Goal: Information Seeking & Learning: Learn about a topic

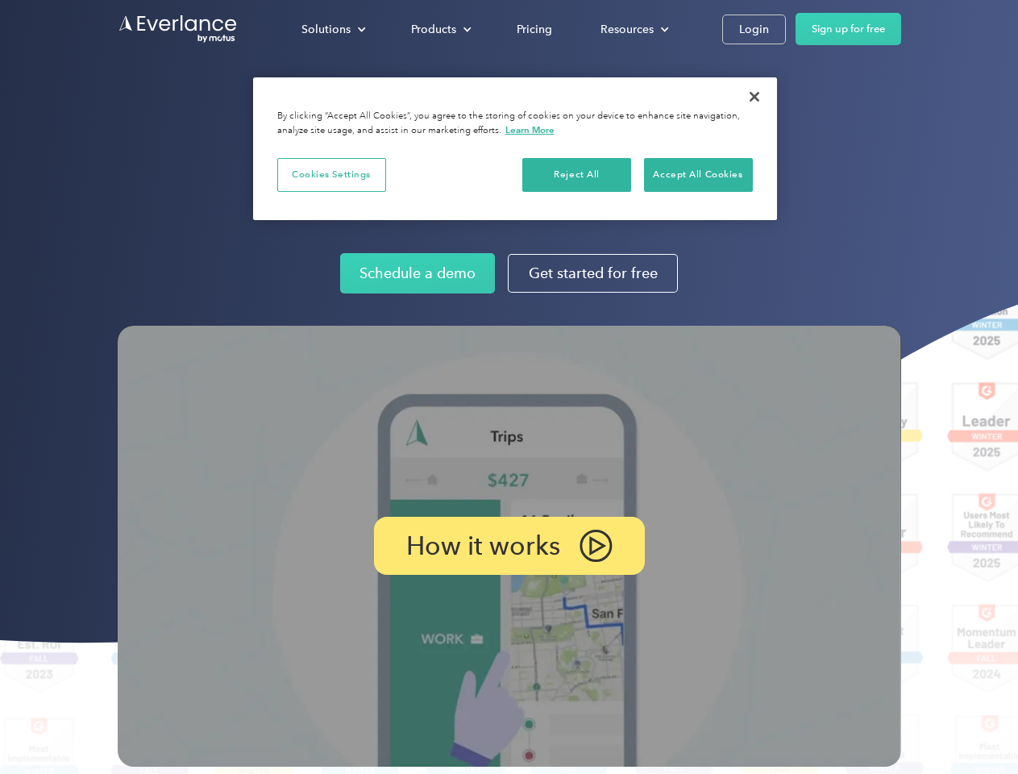
click at [508, 387] on img at bounding box center [509, 546] width 783 height 441
click at [333, 29] on div "Solutions" at bounding box center [325, 29] width 49 height 20
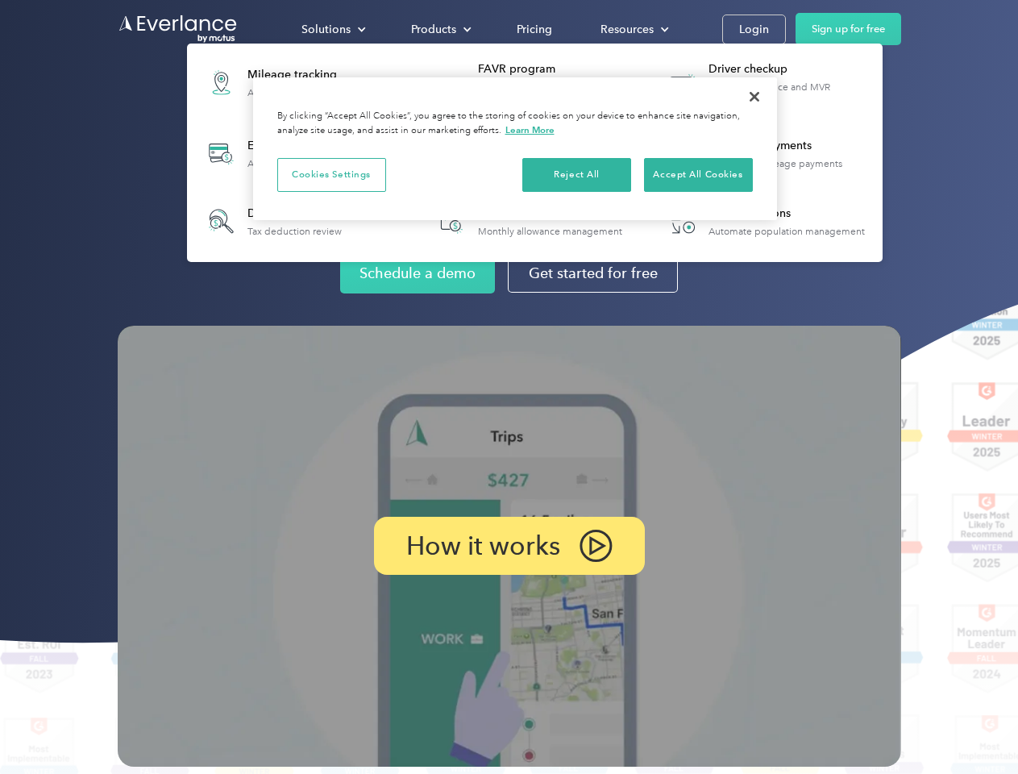
click at [439, 29] on div "Products" at bounding box center [433, 29] width 45 height 20
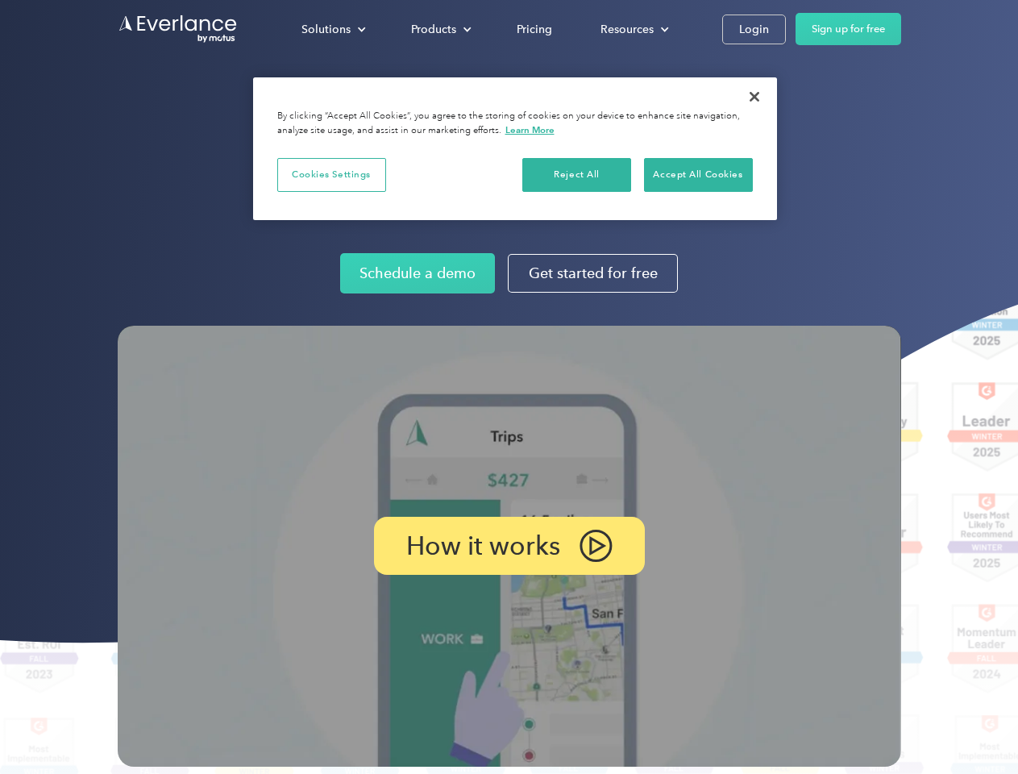
click at [633, 29] on div "Resources" at bounding box center [626, 29] width 53 height 20
click at [508, 546] on p "How it works" at bounding box center [483, 545] width 154 height 19
click at [331, 174] on button "Cookies Settings" at bounding box center [331, 175] width 109 height 34
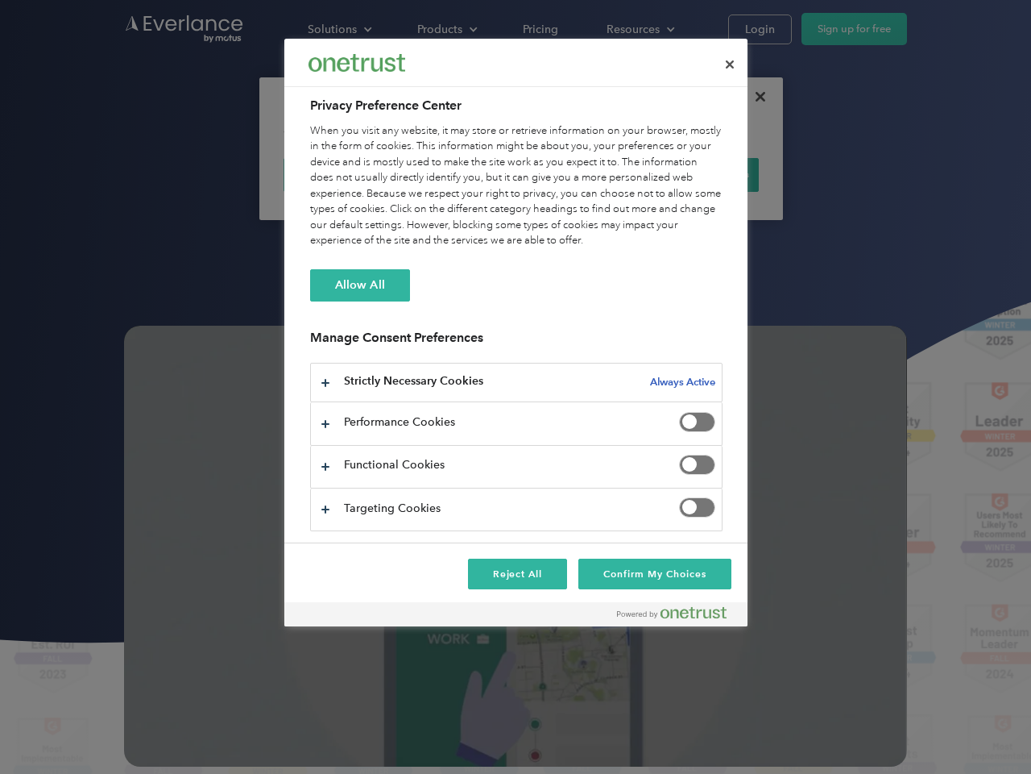
click at [577, 174] on div "When you visit any website, it may store or retrieve information on your browse…" at bounding box center [516, 186] width 413 height 126
click at [698, 174] on div "When you visit any website, it may store or retrieve information on your browse…" at bounding box center [516, 186] width 413 height 126
click at [754, 97] on div at bounding box center [515, 387] width 1031 height 774
